Goal: Task Accomplishment & Management: Manage account settings

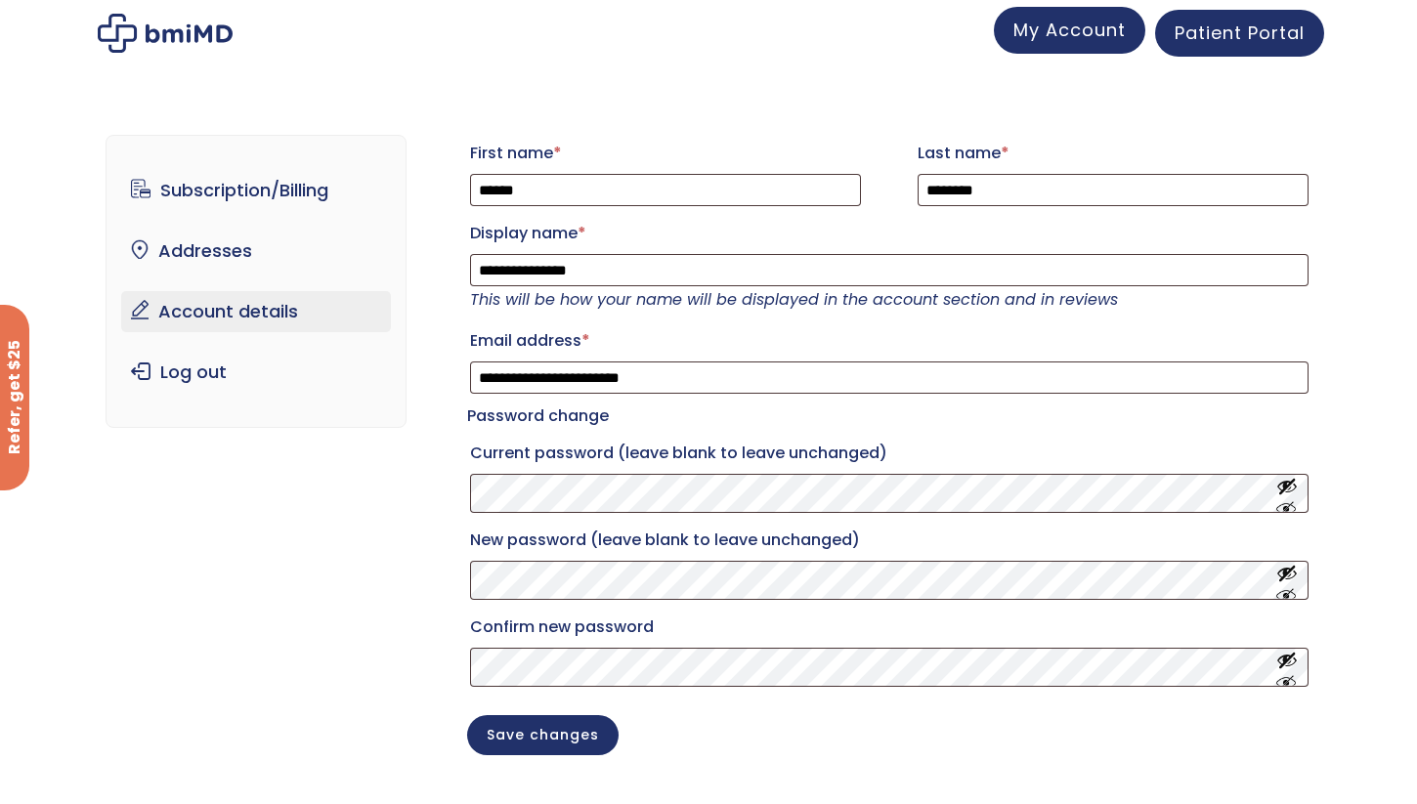
click at [1060, 31] on span "My Account" at bounding box center [1069, 30] width 112 height 24
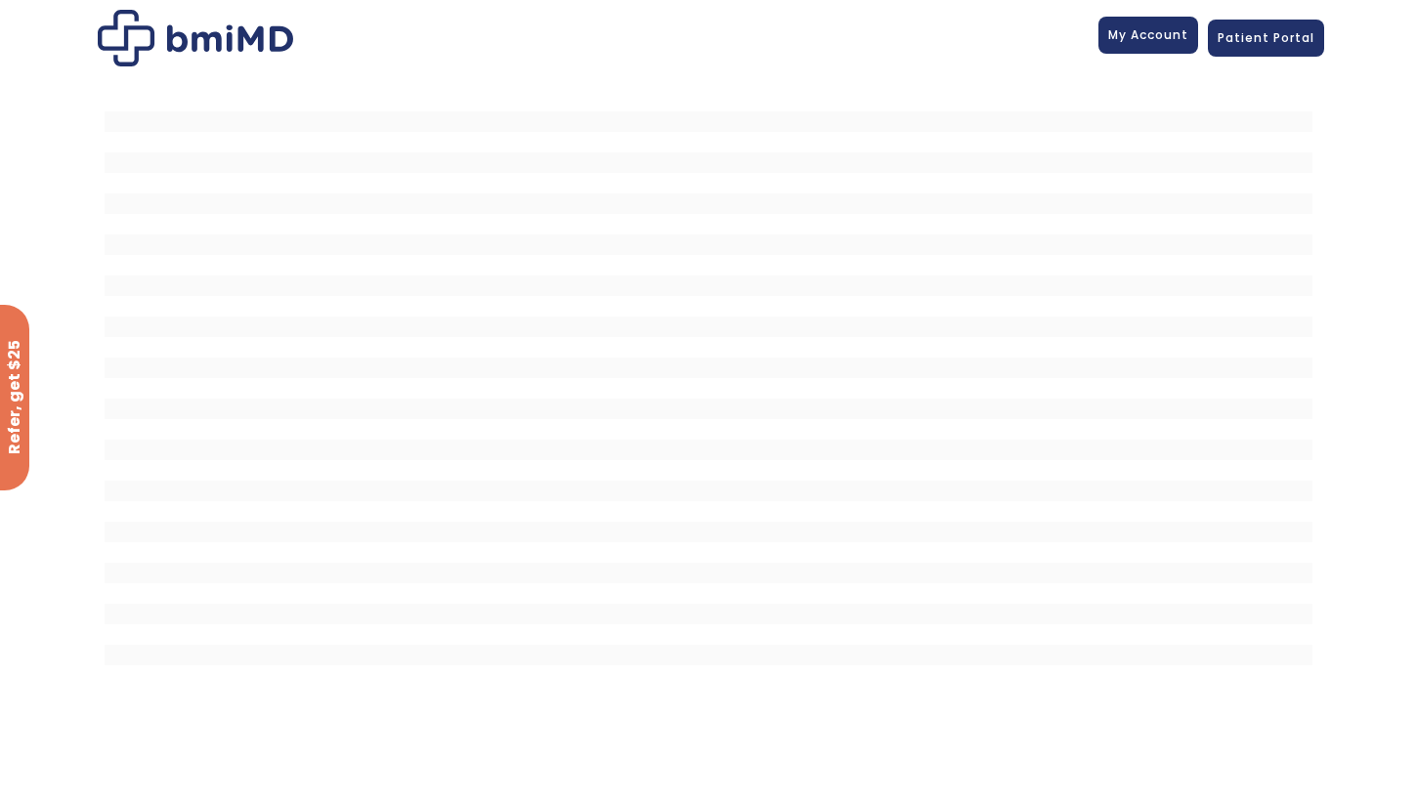
click at [1143, 33] on span "My Account" at bounding box center [1148, 34] width 80 height 17
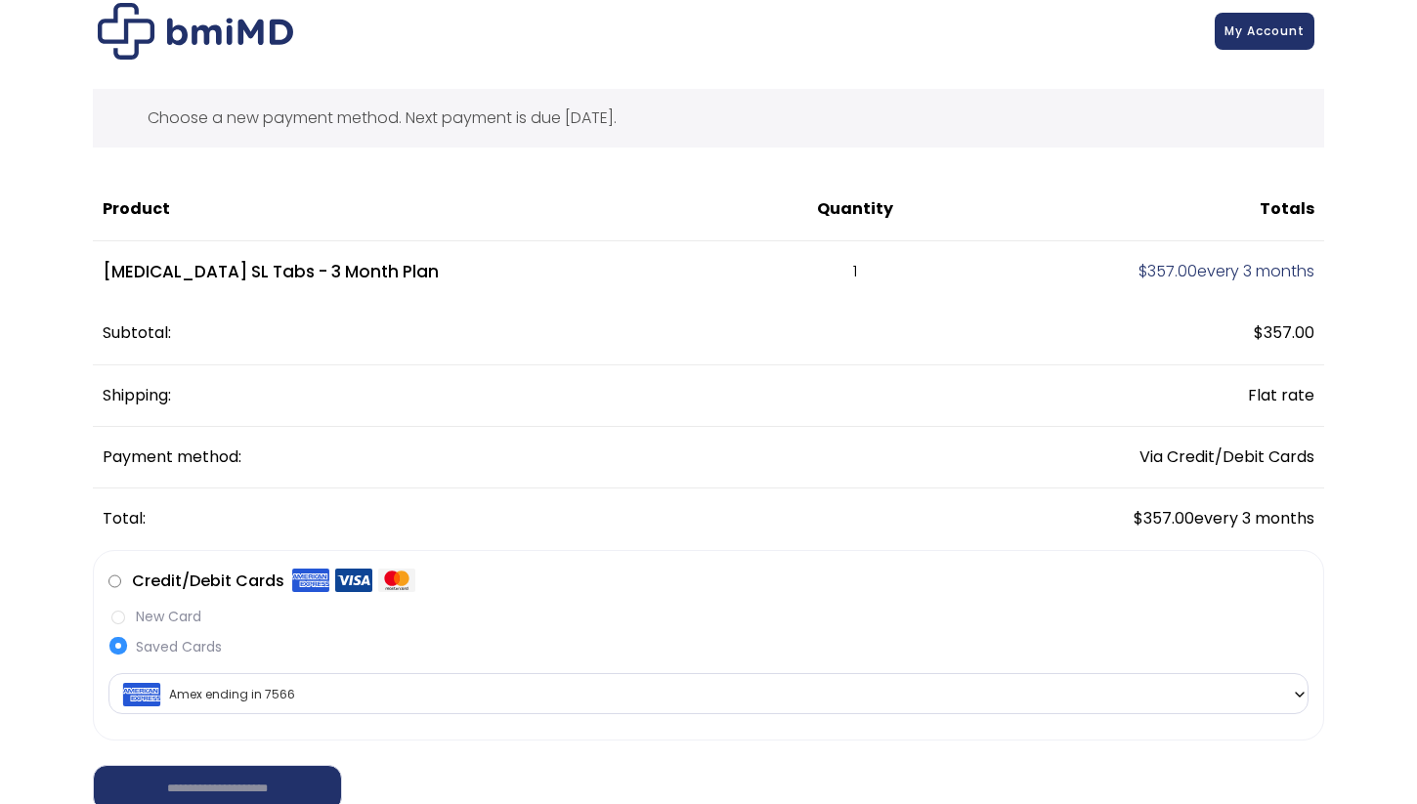
scroll to position [20, 0]
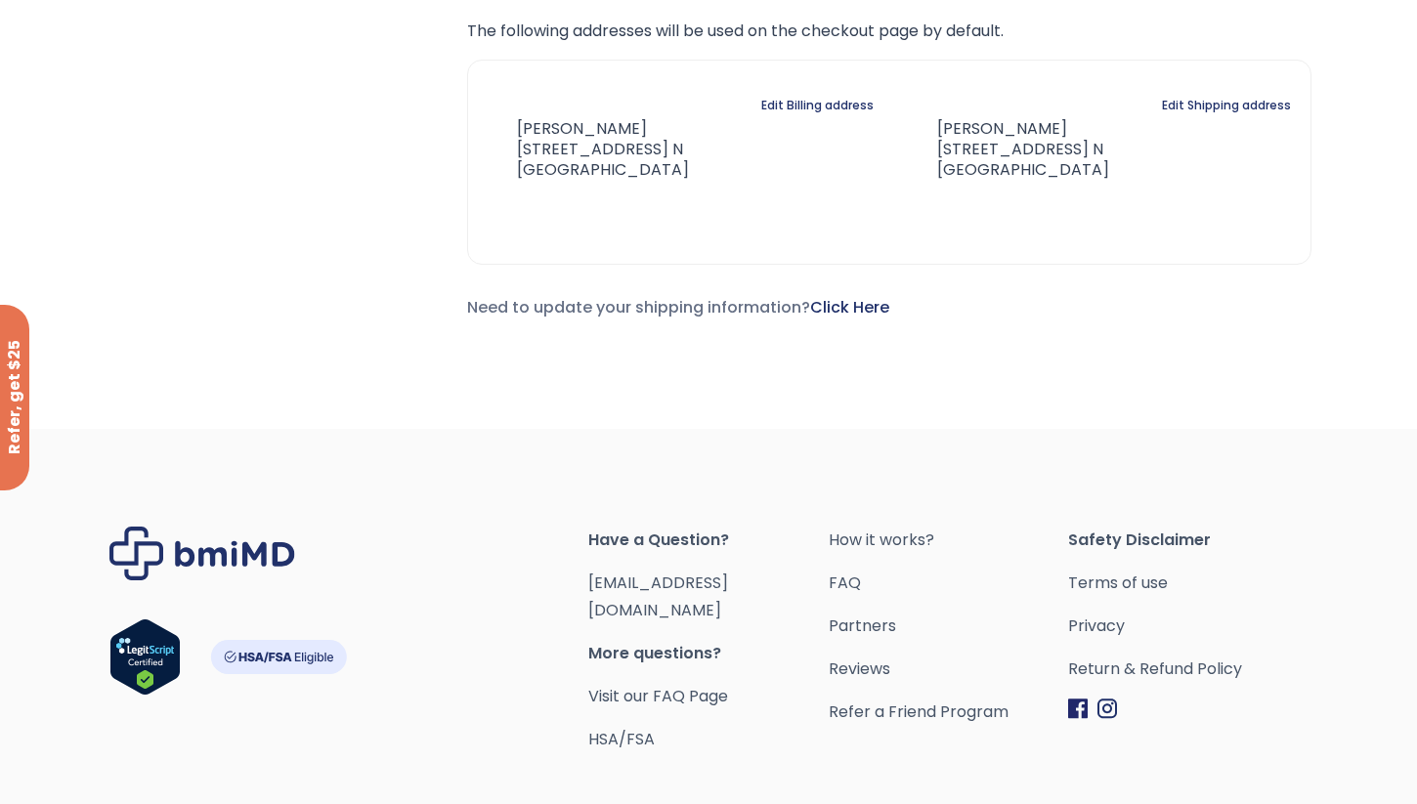
scroll to position [735, 0]
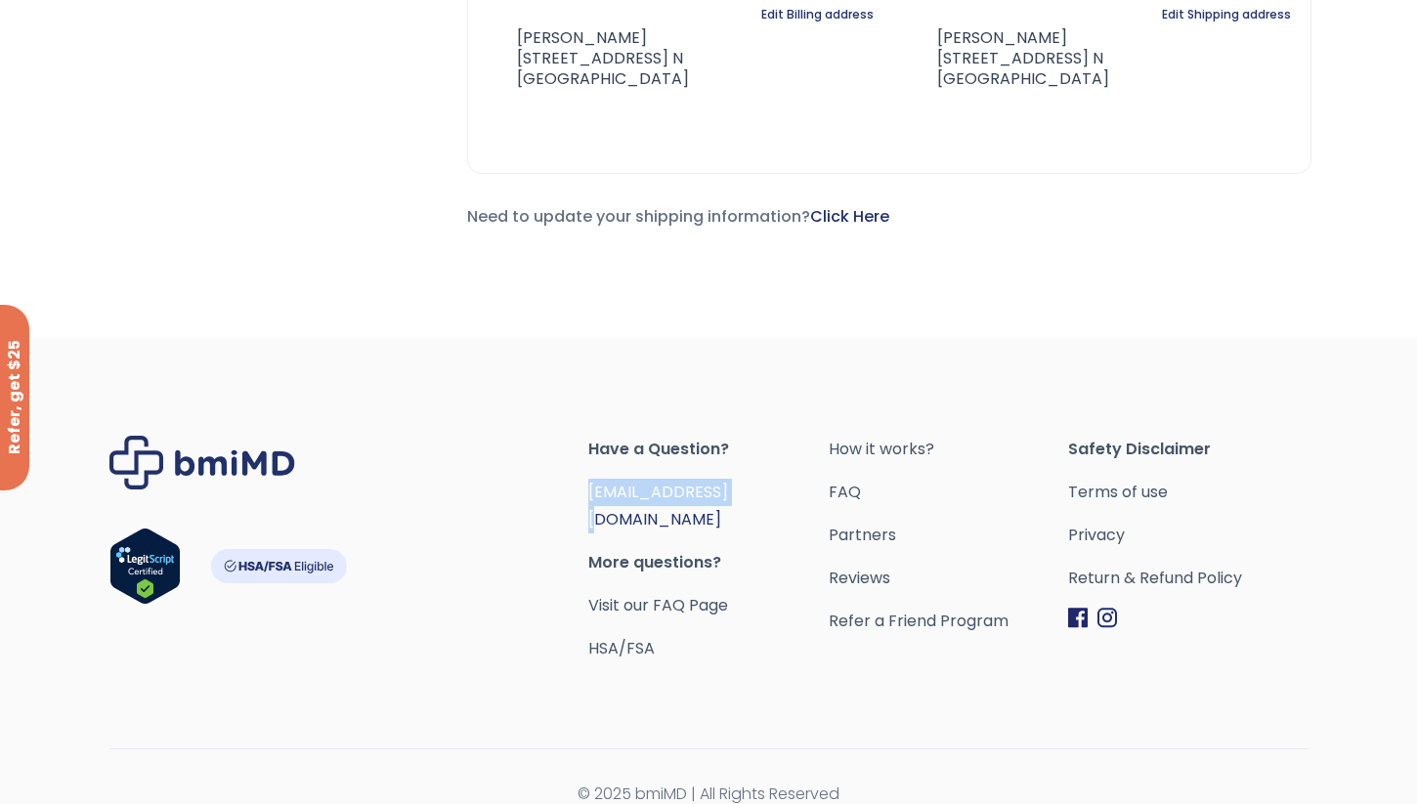
drag, startPoint x: 749, startPoint y: 491, endPoint x: 591, endPoint y: 492, distance: 157.3
click at [591, 492] on span "[EMAIL_ADDRESS][DOMAIN_NAME]" at bounding box center [707, 506] width 239 height 55
copy link "[EMAIL_ADDRESS][DOMAIN_NAME]"
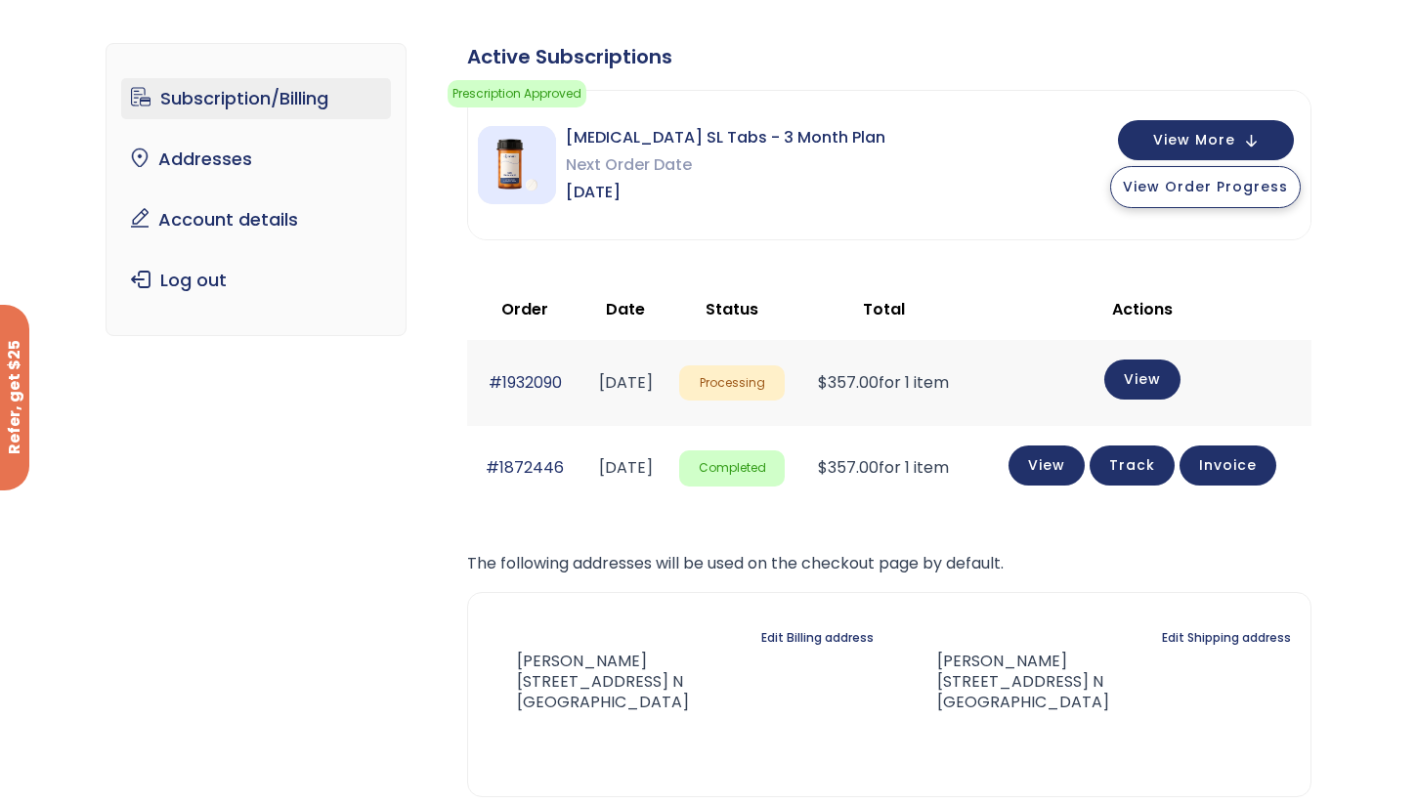
scroll to position [99, 0]
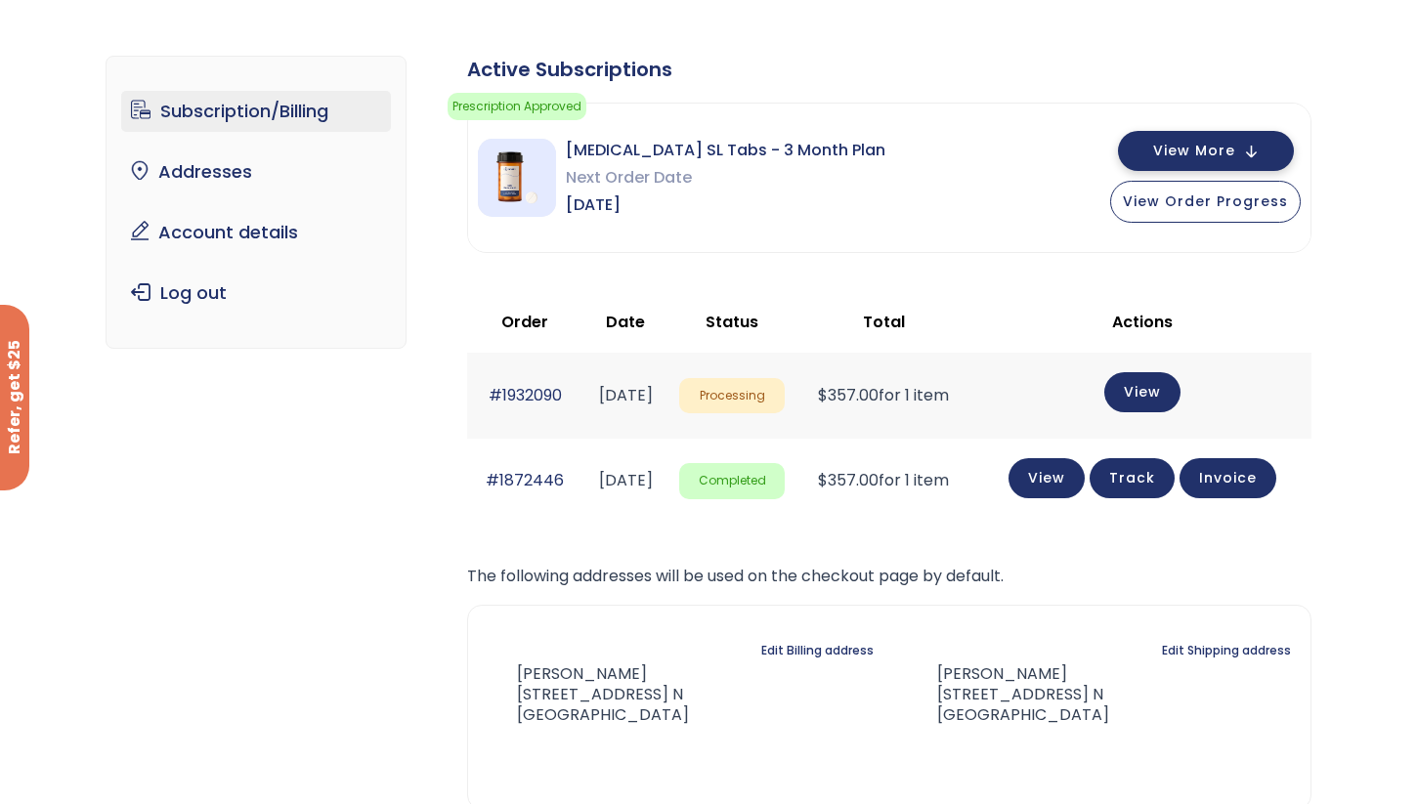
click at [1227, 145] on span "View More" at bounding box center [1194, 151] width 82 height 13
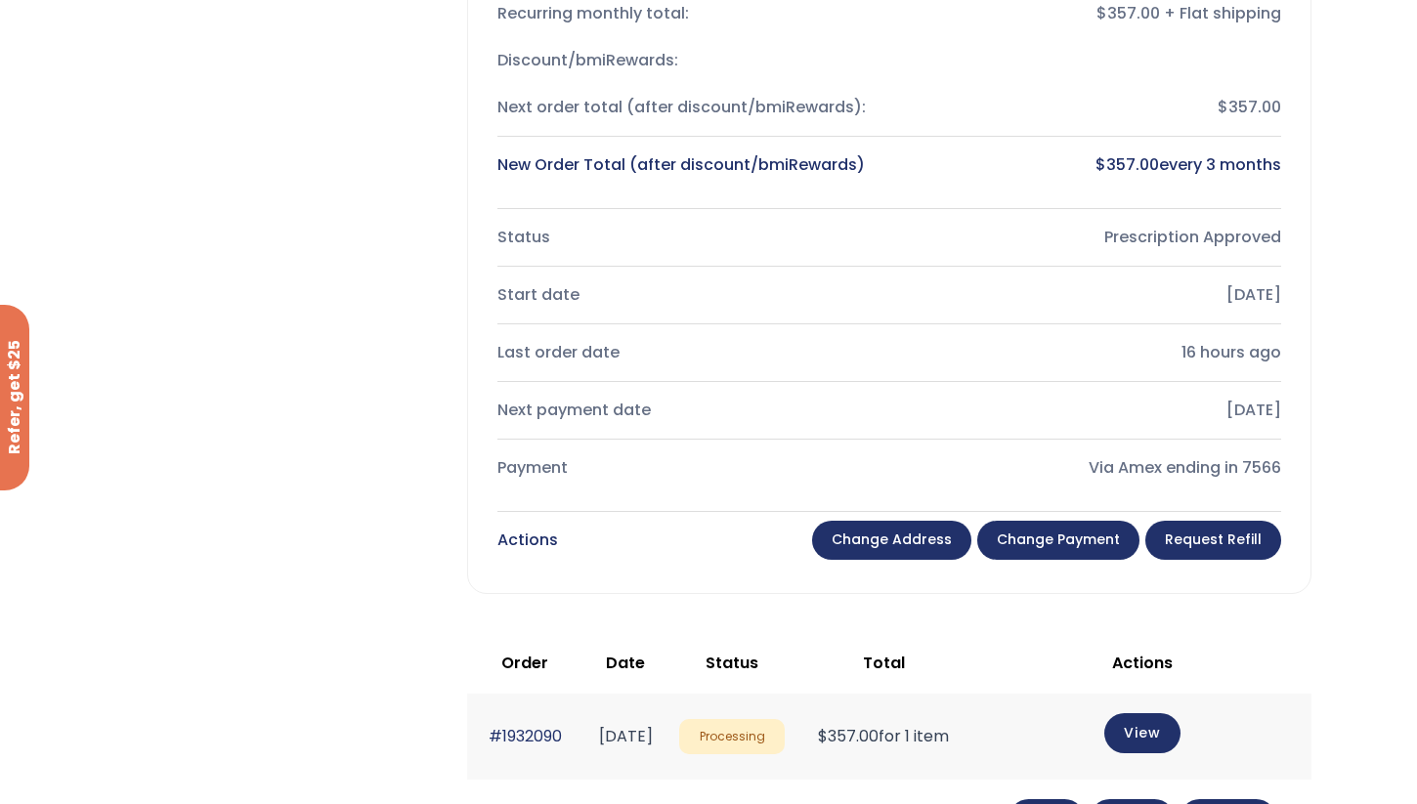
scroll to position [447, 0]
click at [1070, 539] on link "Change payment" at bounding box center [1058, 541] width 162 height 39
